Goal: Find specific page/section: Find specific page/section

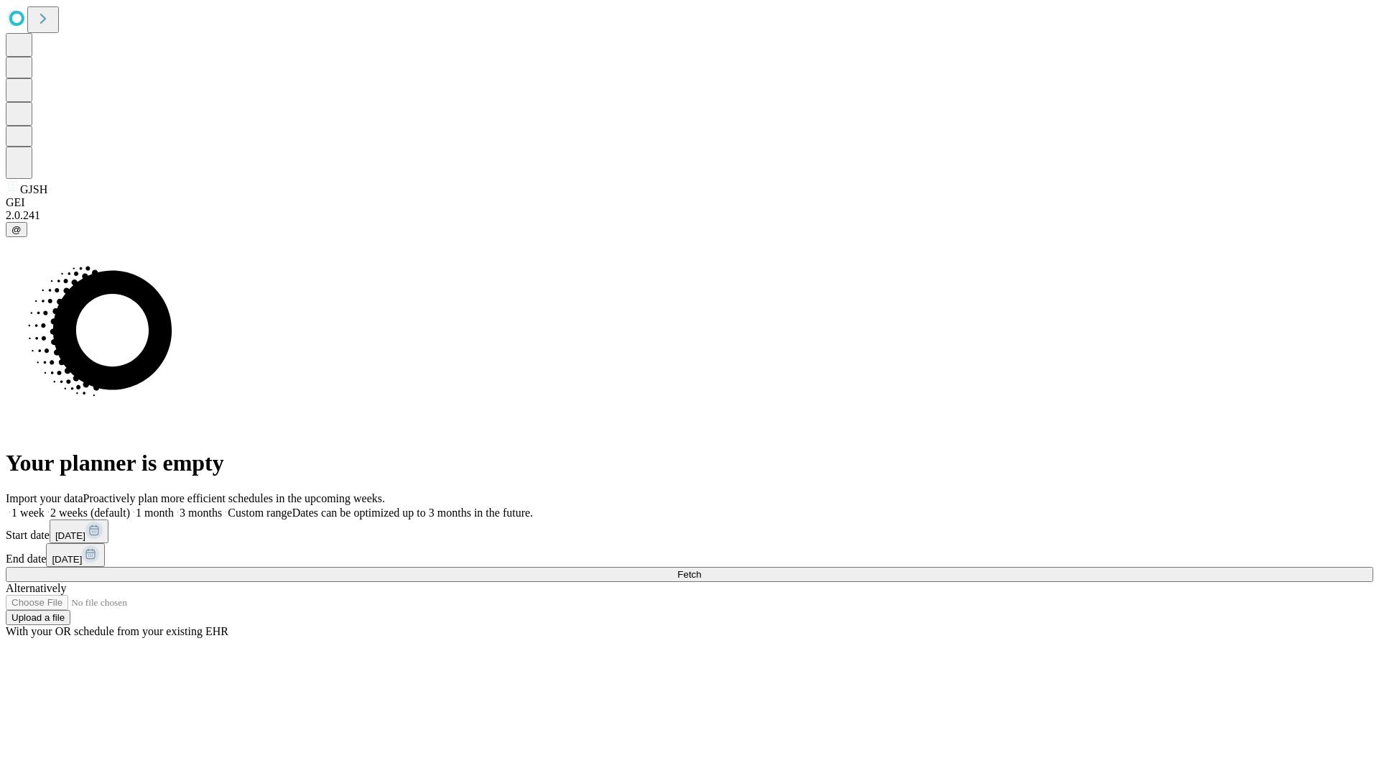
click at [701, 569] on span "Fetch" at bounding box center [689, 574] width 24 height 11
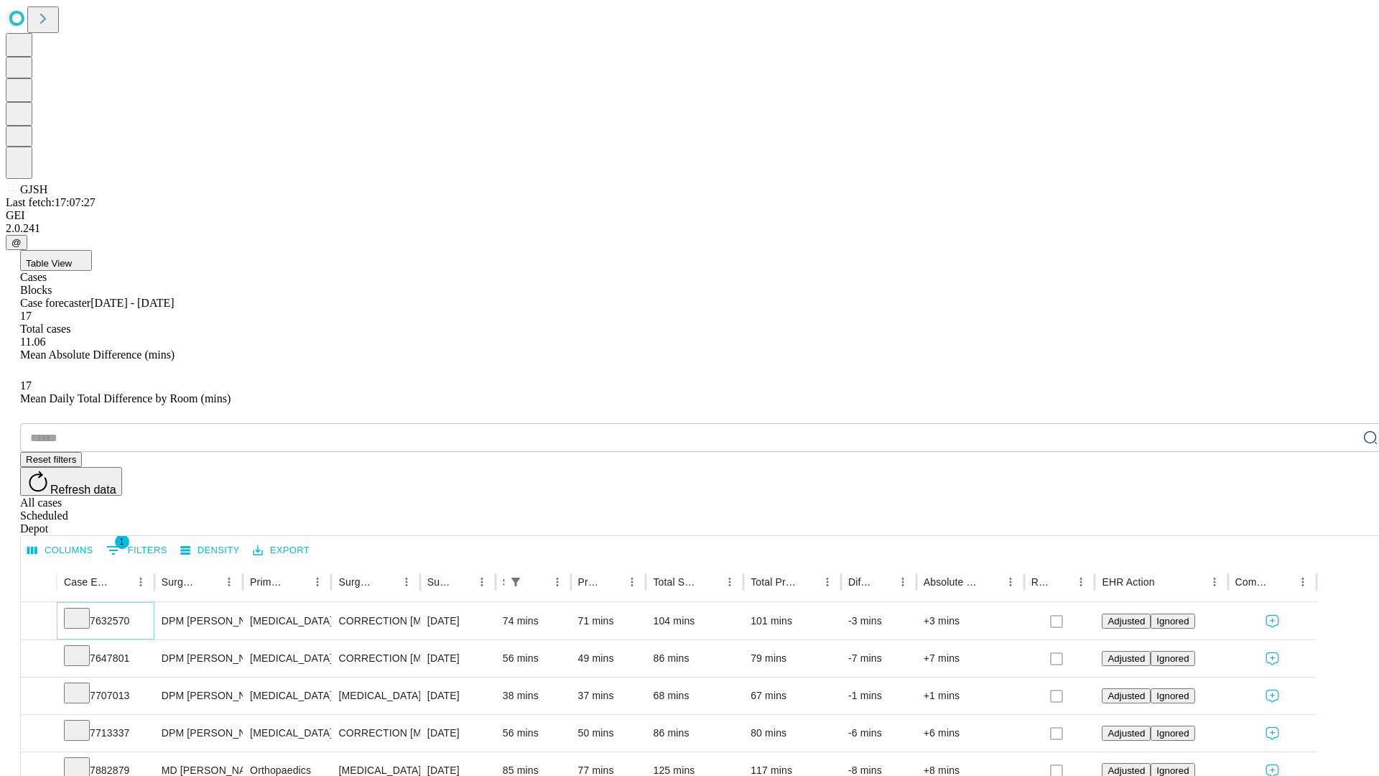
click at [84, 610] on icon at bounding box center [77, 617] width 14 height 14
